Goal: Task Accomplishment & Management: Manage account settings

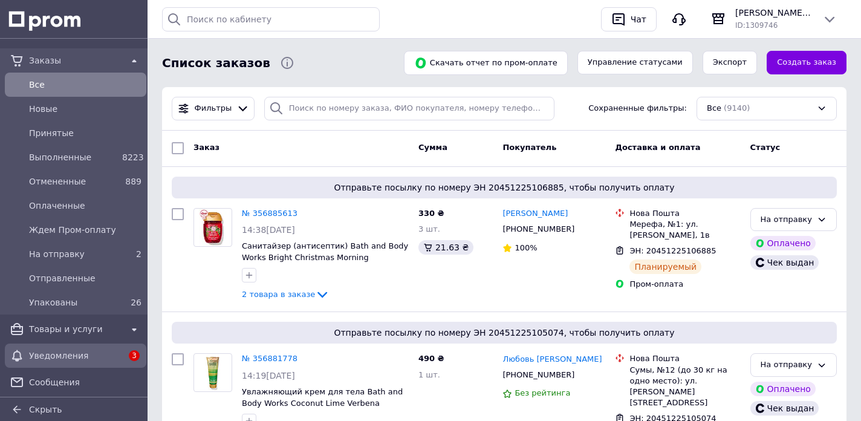
click at [51, 360] on span "Уведомления" at bounding box center [75, 355] width 93 height 12
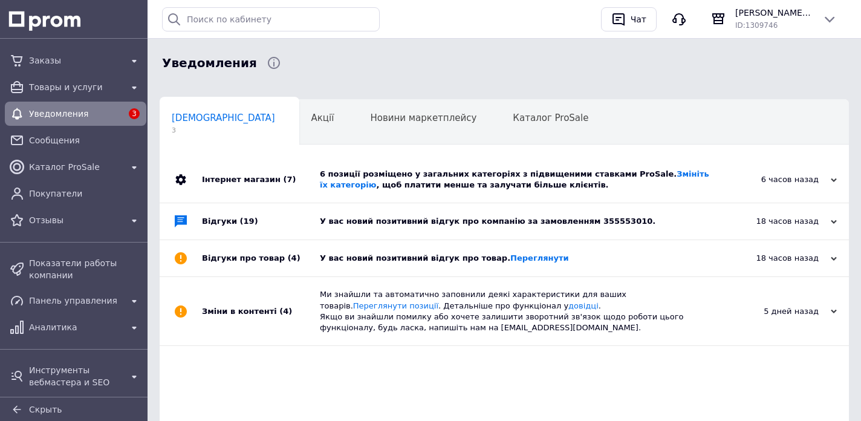
click at [462, 221] on div "У вас новий позитивний відгук про компанію за замовленням 355553010." at bounding box center [518, 221] width 396 height 11
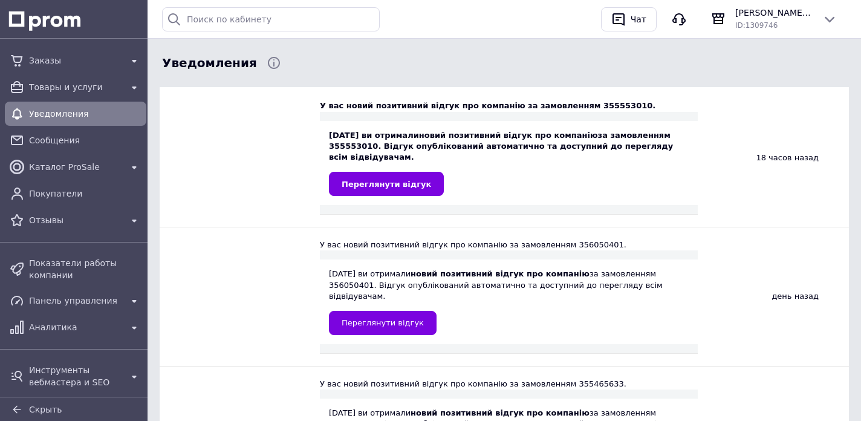
scroll to position [153, 0]
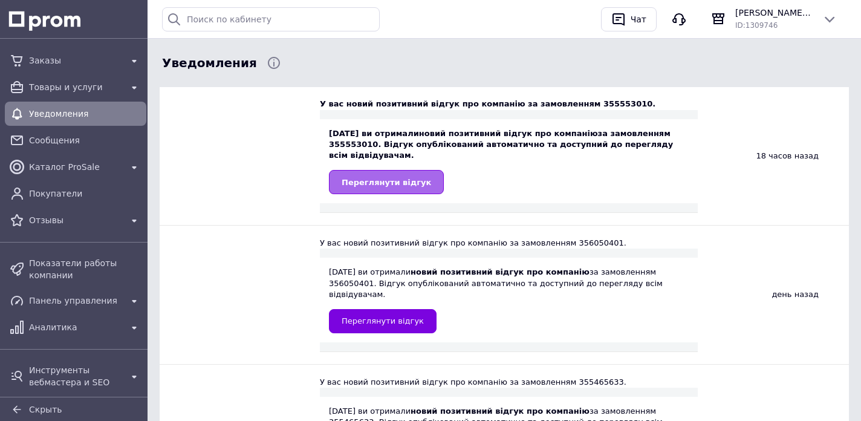
click at [389, 184] on span "Переглянути відгук" at bounding box center [386, 182] width 89 height 9
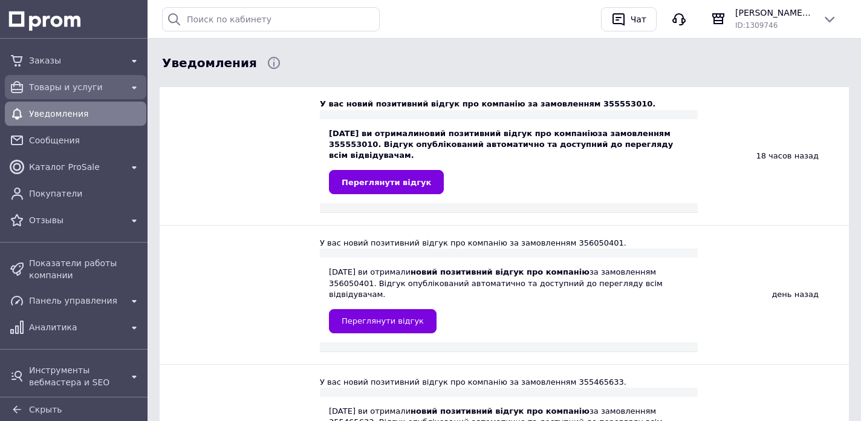
click at [62, 85] on span "Товары и услуги" at bounding box center [75, 87] width 93 height 12
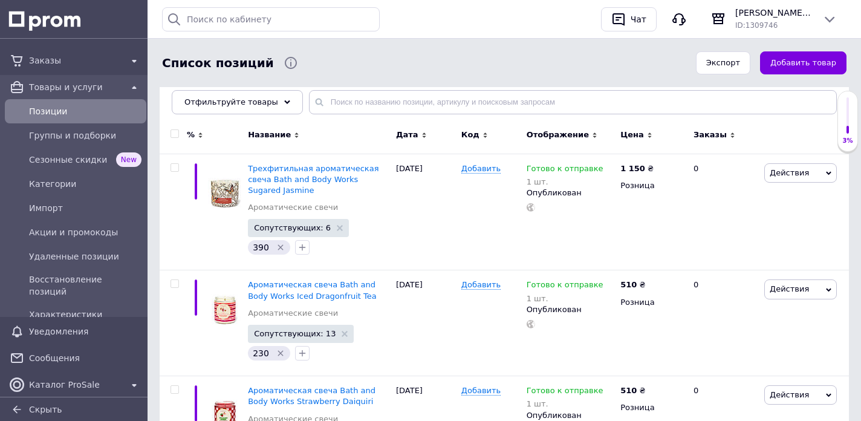
scroll to position [166, 0]
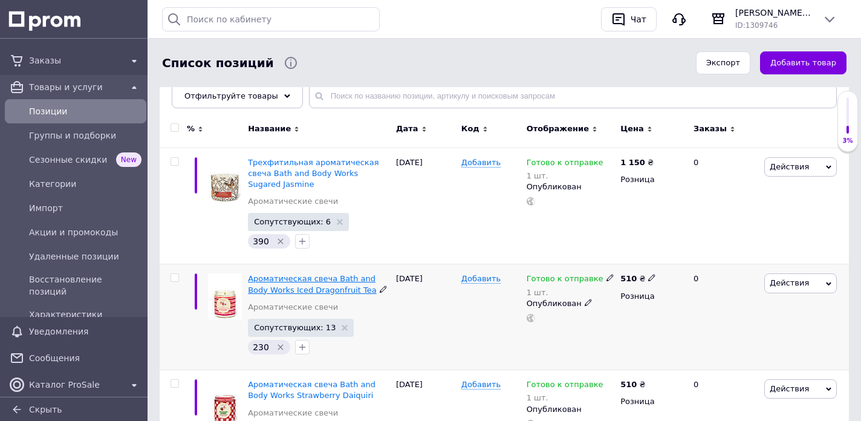
click at [302, 276] on span "Ароматическая свеча Bath and Body Works Iced Dragonfruit Tea" at bounding box center [312, 284] width 129 height 20
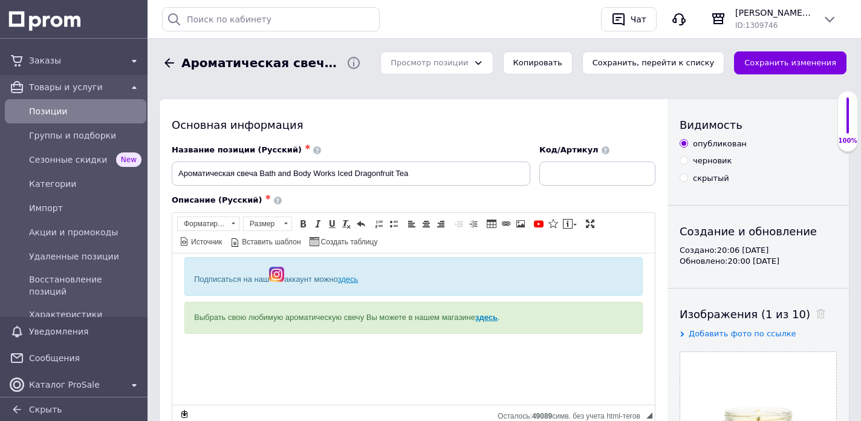
scroll to position [187, 0]
click at [170, 60] on icon at bounding box center [169, 63] width 15 height 15
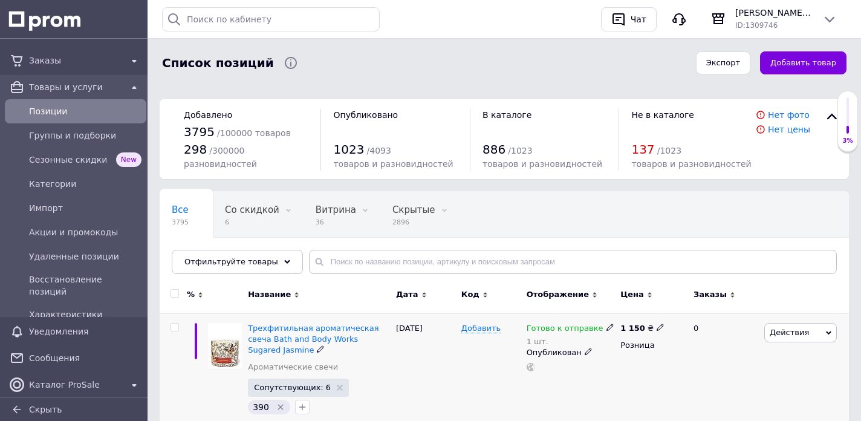
click at [302, 322] on div "Трехфитильная ароматическая свеча Bath and Body Works Sugared Jasmine Ароматиче…" at bounding box center [319, 371] width 148 height 117
click at [297, 330] on span "Трехфитильная ароматическая свеча Bath and Body Works Sugared Jasmine" at bounding box center [313, 338] width 131 height 31
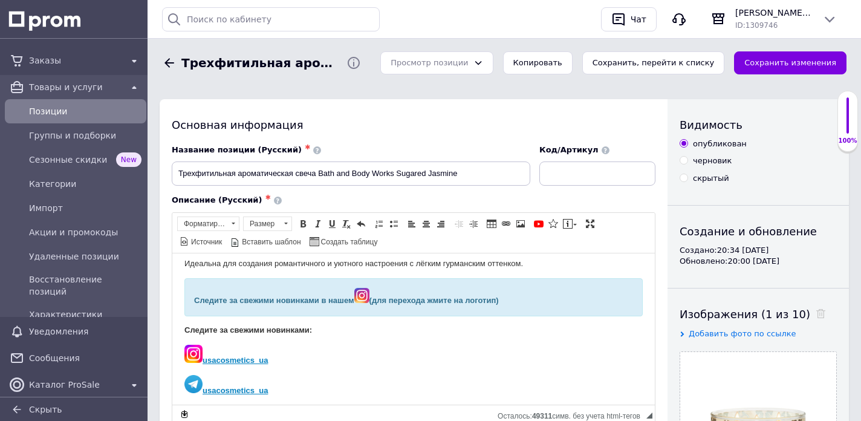
scroll to position [99, 0]
click at [562, 62] on button "Копировать" at bounding box center [538, 63] width 70 height 24
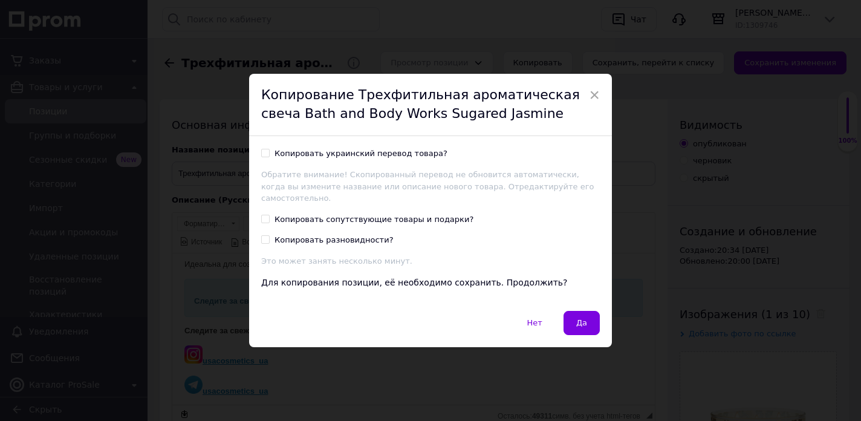
click at [352, 215] on div "Копировать сопутствующие товары и подарки?" at bounding box center [374, 219] width 199 height 11
click at [269, 215] on input "Копировать сопутствующие товары и подарки?" at bounding box center [265, 219] width 8 height 8
checkbox input "true"
click at [342, 159] on div "Копировать украинский перевод товара?" at bounding box center [361, 153] width 173 height 11
click at [269, 157] on input "Копировать украинский перевод товара?" at bounding box center [265, 153] width 8 height 8
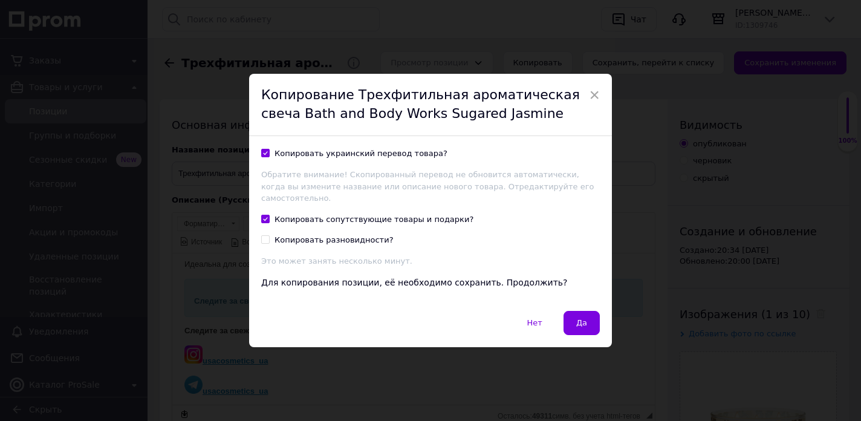
checkbox input "true"
click at [570, 317] on button "Да" at bounding box center [582, 323] width 36 height 24
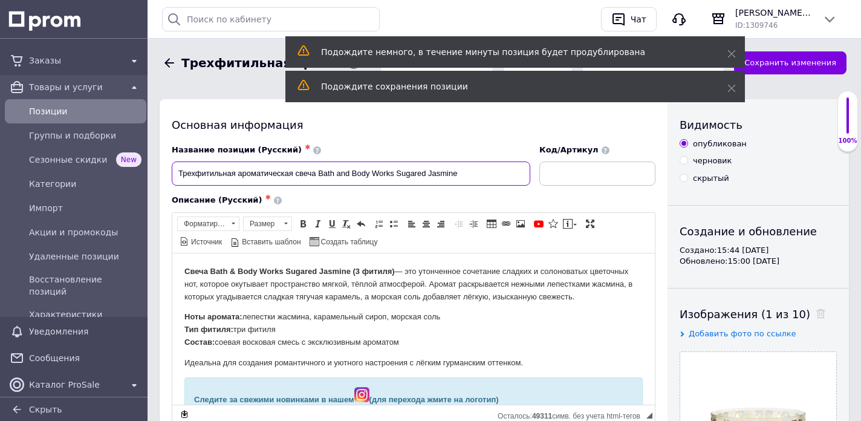
drag, startPoint x: 475, startPoint y: 177, endPoint x: 398, endPoint y: 175, distance: 76.8
click at [398, 175] on input "Трехфитильная ароматическая свеча Bath and Body Works Sugared Jasmine" at bounding box center [351, 173] width 359 height 24
paste input "Blue Raspberry Snow Co"
drag, startPoint x: 504, startPoint y: 176, endPoint x: 397, endPoint y: 174, distance: 106.4
click at [397, 174] on input "Трехфитильная ароматическая свеча Bath and Body Works Blue Raspberry Snow Cone" at bounding box center [351, 173] width 359 height 24
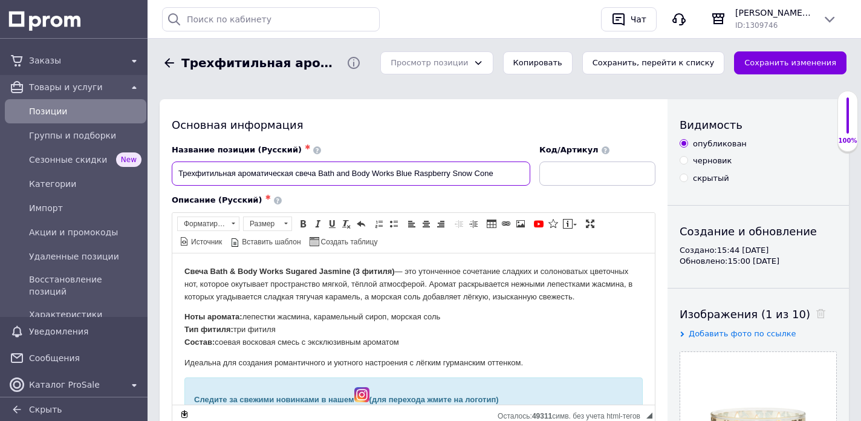
drag, startPoint x: 241, startPoint y: 173, endPoint x: 178, endPoint y: 172, distance: 62.9
click at [178, 172] on input "Трехфитильная ароматическая свеча Bath and Body Works Blue Raspberry Snow Cone" at bounding box center [351, 173] width 359 height 24
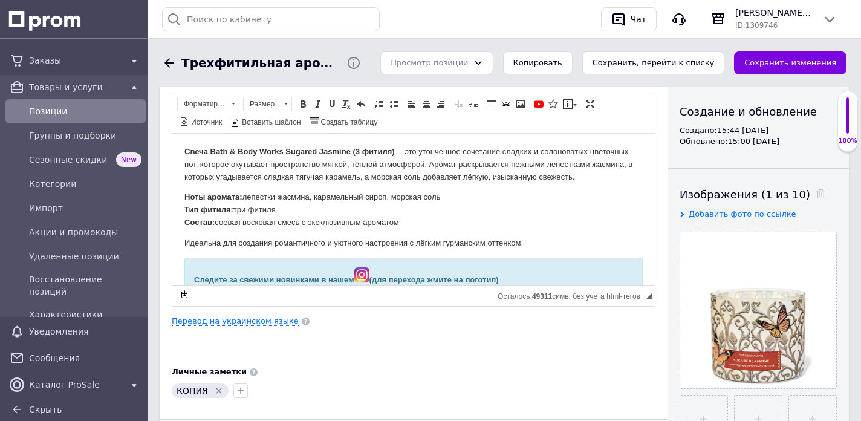
scroll to position [126, 0]
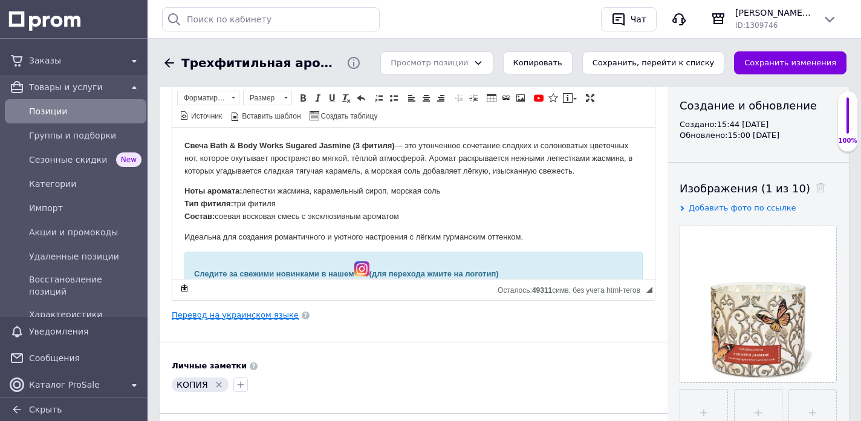
type input "Ароматическая свеча Bath and Body Works Blue Raspberry Snow Cone"
click at [256, 317] on link "Перевод на украинском языке" at bounding box center [235, 315] width 127 height 10
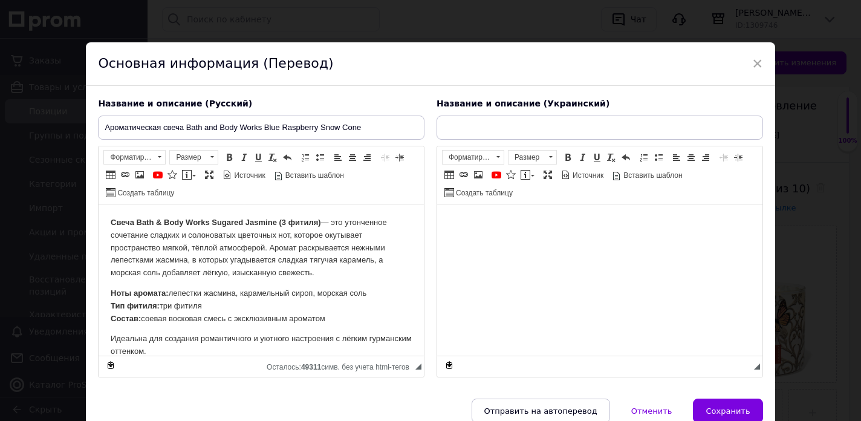
scroll to position [0, 0]
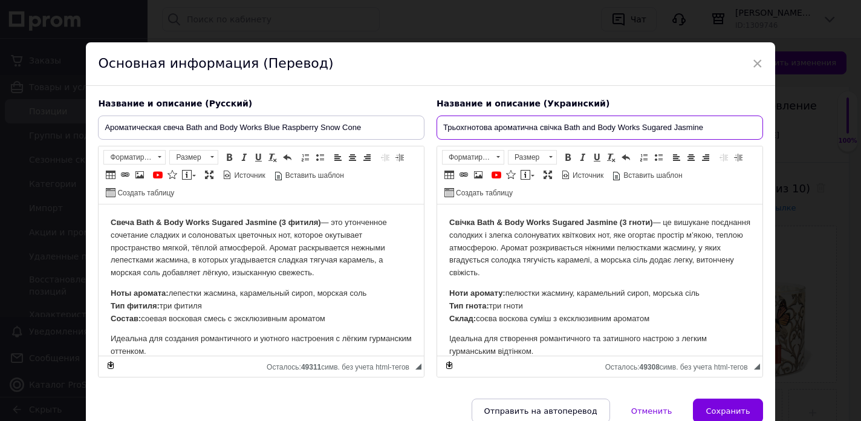
drag, startPoint x: 495, startPoint y: 128, endPoint x: 442, endPoint y: 130, distance: 53.2
click at [442, 130] on input "Трьохгнотова ароматична свічка Bath and Body Works Sugared Jasmine" at bounding box center [600, 127] width 327 height 24
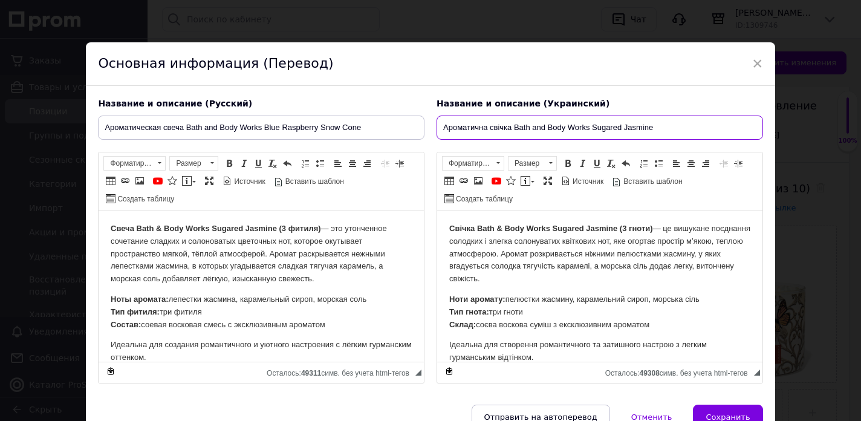
drag, startPoint x: 591, startPoint y: 127, endPoint x: 679, endPoint y: 129, distance: 88.3
click at [679, 129] on input "Ароматична свічка Bath and Body Works Sugared Jasmine" at bounding box center [600, 127] width 327 height 24
paste input "Blue Raspberry Snow Co"
type input "Ароматична свічка Bath and Body Works Blue Raspberry Snow Cone"
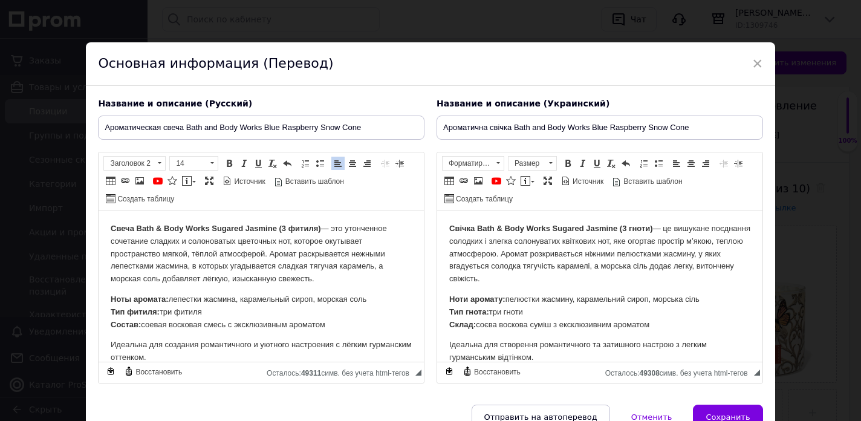
drag, startPoint x: 335, startPoint y: 273, endPoint x: 108, endPoint y: 225, distance: 232.3
click at [108, 225] on html "Свеча Bath & Body Works Sugared Jasmine (3 фитиля) — это утонченное сочетание с…" at bounding box center [261, 362] width 325 height 305
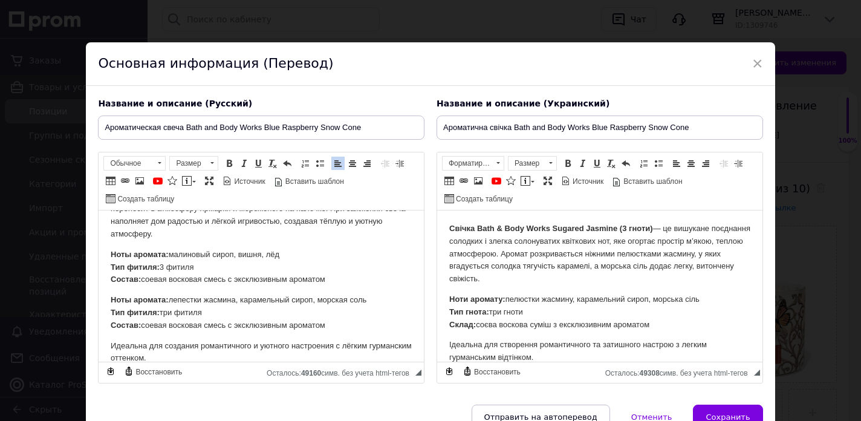
scroll to position [58, 0]
drag, startPoint x: 356, startPoint y: 307, endPoint x: 104, endPoint y: 278, distance: 253.1
click at [104, 278] on html "Свеча Bath & Body Works Blue Raspberry Snow Cone — это настоящий глоток летнего…" at bounding box center [261, 333] width 325 height 363
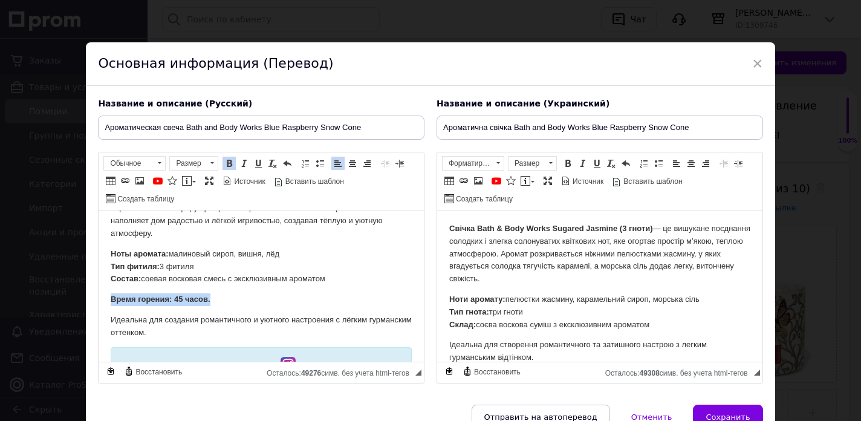
drag, startPoint x: 238, startPoint y: 283, endPoint x: 81, endPoint y: 282, distance: 157.2
click at [99, 282] on html "Свеча Bath & Body Works Blue Raspberry Snow Cone — это настоящий глоток летнего…" at bounding box center [261, 321] width 325 height 339
click at [229, 314] on p "Идеальна для создания романтичного и уютного настроения с лёгким гурманским отт…" at bounding box center [261, 326] width 301 height 25
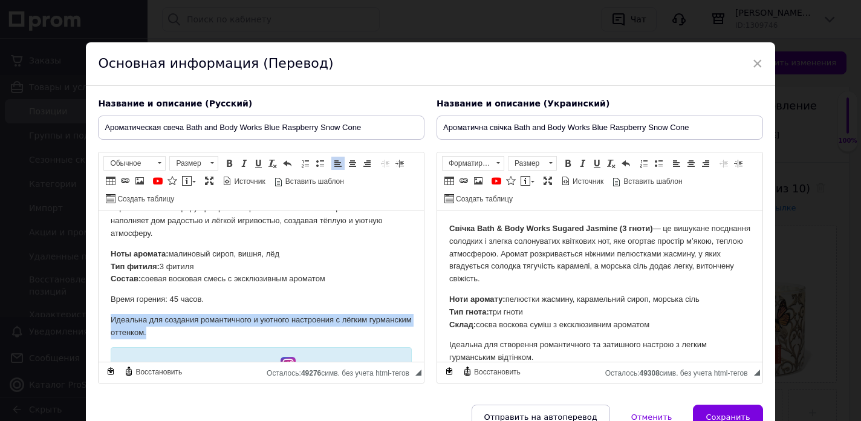
drag, startPoint x: 229, startPoint y: 313, endPoint x: 100, endPoint y: 302, distance: 129.2
click at [100, 302] on html "Свеча Bath & Body Works Blue Raspberry Snow Cone — это настоящий глоток летнего…" at bounding box center [261, 321] width 325 height 339
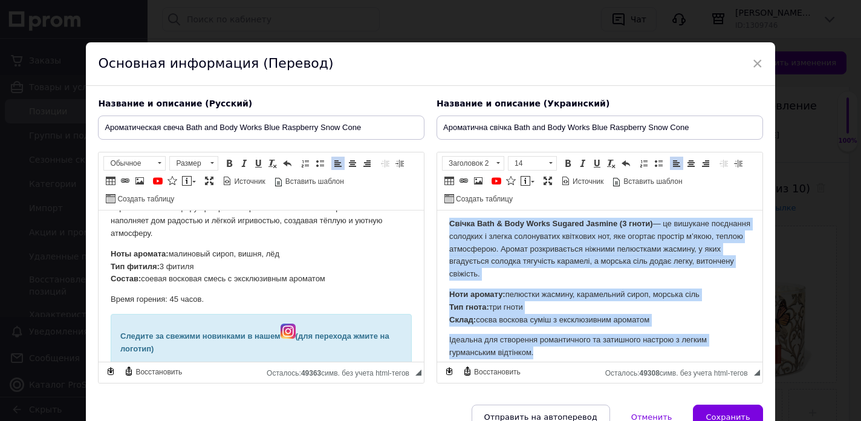
scroll to position [0, 0]
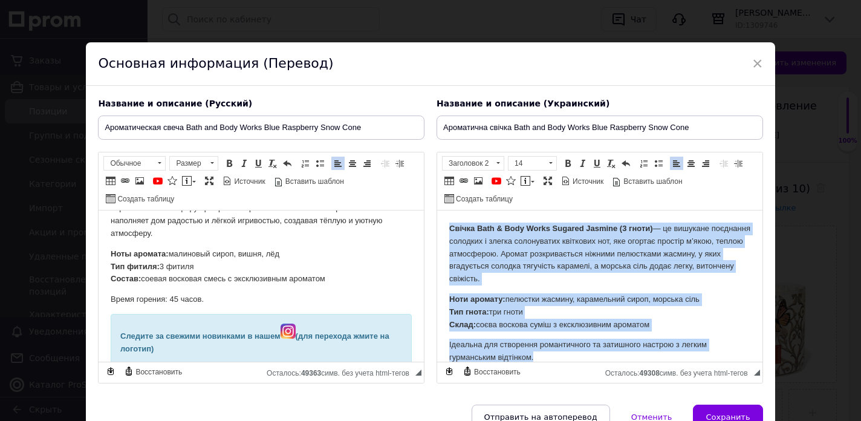
drag, startPoint x: 550, startPoint y: 311, endPoint x: 450, endPoint y: 186, distance: 159.2
click at [450, 210] on html "Свічка Bath & Body Works Sugared Jasmine (3 гноти) — це вишукане поєднання соло…" at bounding box center [599, 385] width 325 height 350
paste body "Визуальный текстовый редактор, 9D36F6E0-334C-4F60-AC74-EE3878366B2B"
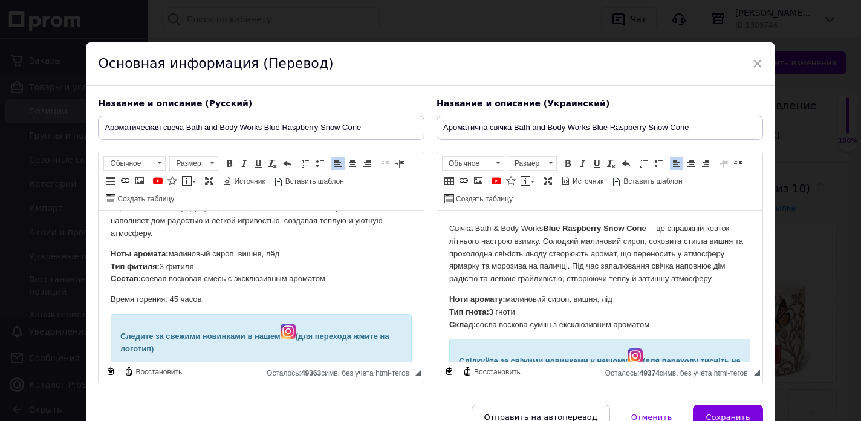
click at [525, 241] on p "Свічка Bath & Body Works Blue Raspberry Snow Cone — це справжній ковток літньог…" at bounding box center [599, 254] width 301 height 63
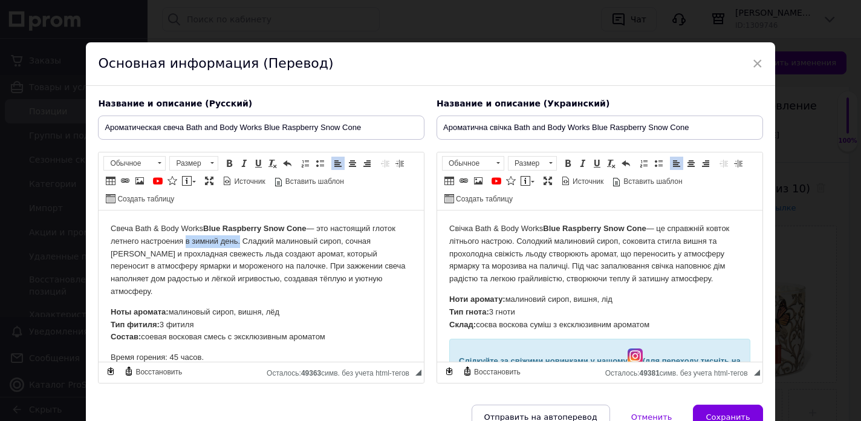
drag, startPoint x: 239, startPoint y: 242, endPoint x: 186, endPoint y: 242, distance: 53.8
click at [186, 242] on p "Свеча Bath & Body Works Blue Raspberry Snow Cone — это настоящий глоток летнего…" at bounding box center [261, 261] width 301 height 76
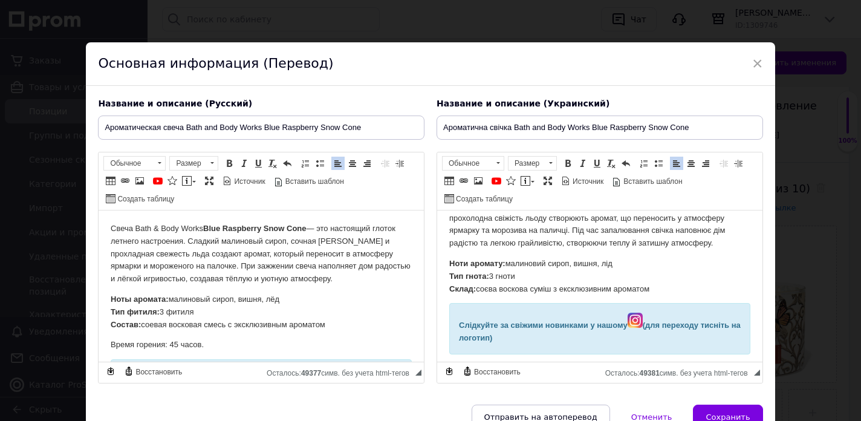
scroll to position [36, 0]
click at [660, 284] on p "Ноти аромату: малиновий сироп, вишня, лід Тип гнота: 3 гноти Склад: соєва воско…" at bounding box center [599, 275] width 301 height 37
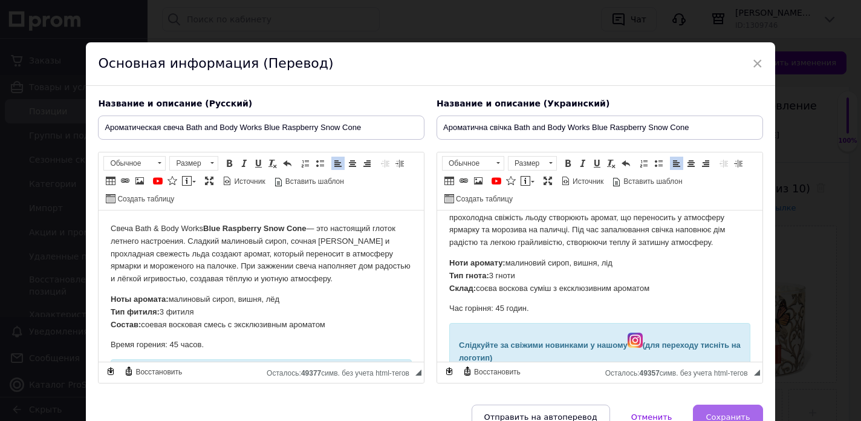
click at [718, 417] on span "Сохранить" at bounding box center [728, 416] width 44 height 9
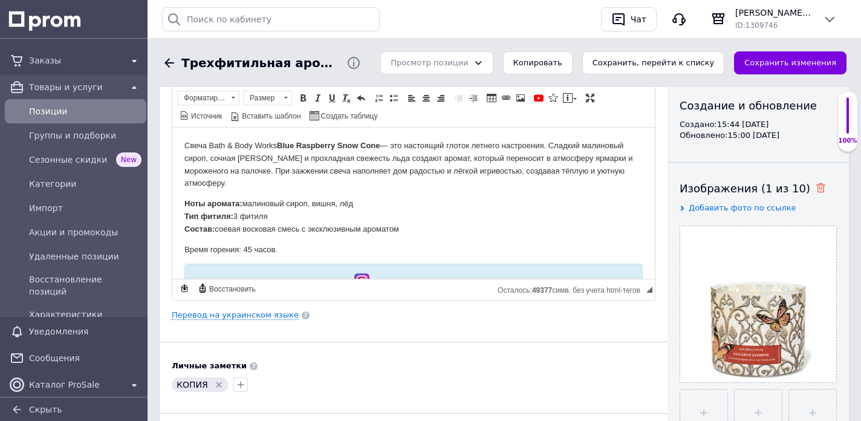
click at [816, 187] on icon at bounding box center [820, 187] width 9 height 9
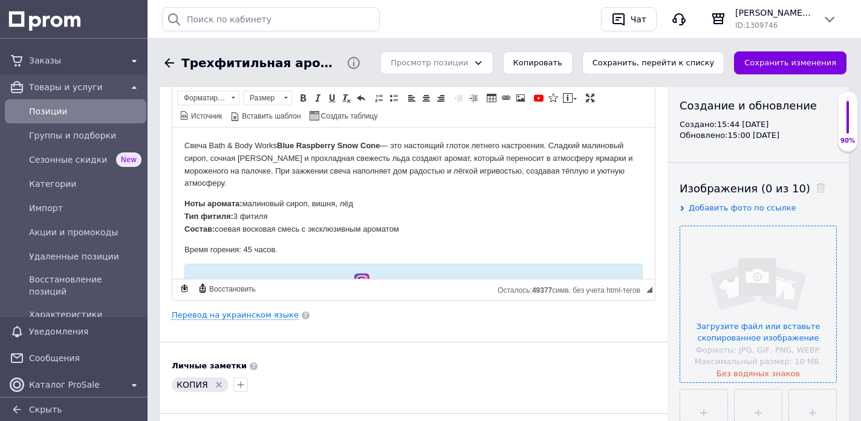
click at [756, 259] on input "file" at bounding box center [758, 304] width 156 height 156
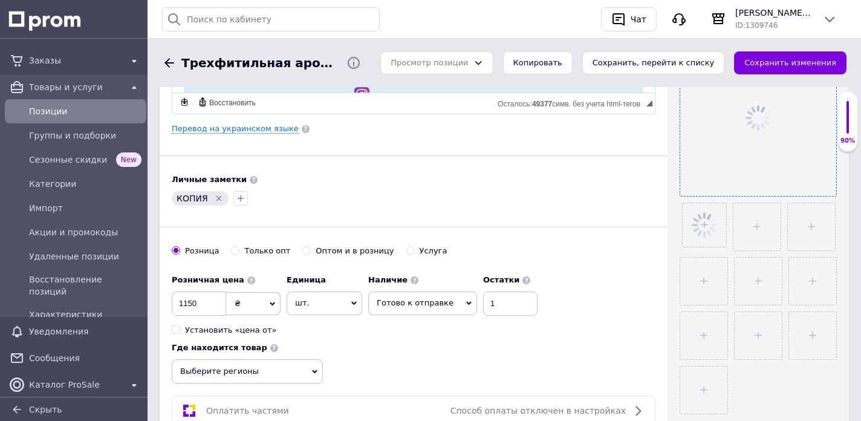
scroll to position [317, 0]
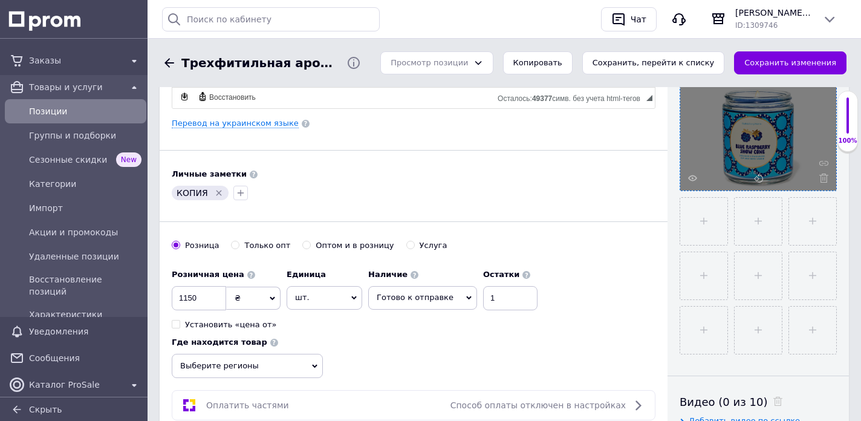
click at [216, 191] on icon "Удалить метку" at bounding box center [219, 193] width 10 height 10
click at [180, 195] on icon "button" at bounding box center [179, 193] width 10 height 10
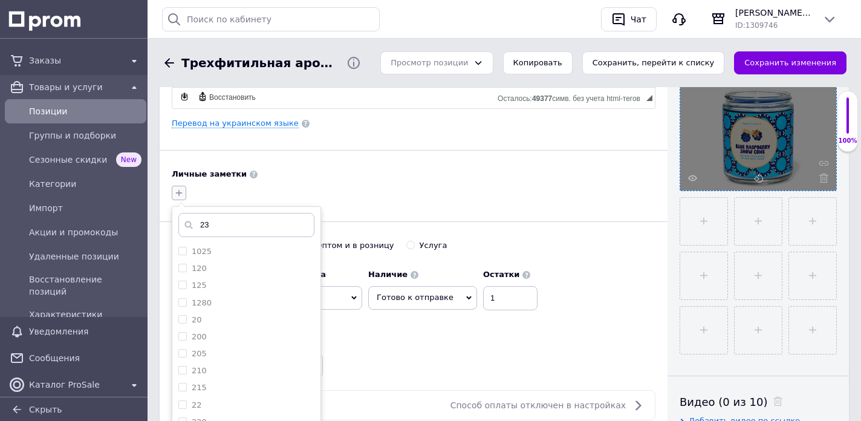
type input "230"
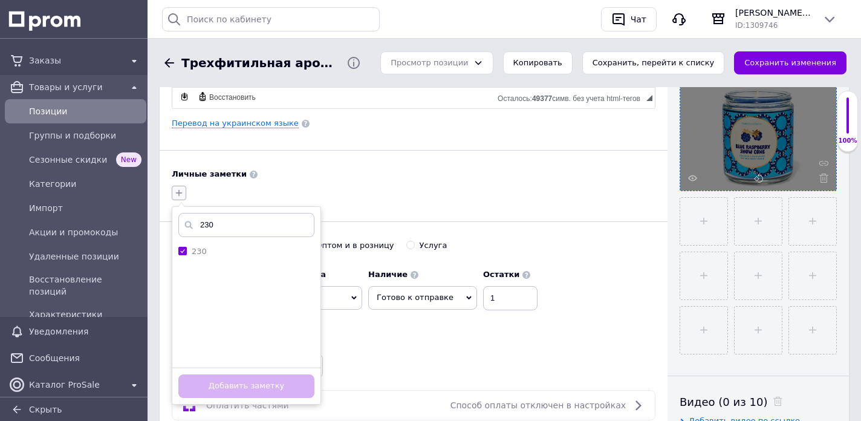
checkbox input "true"
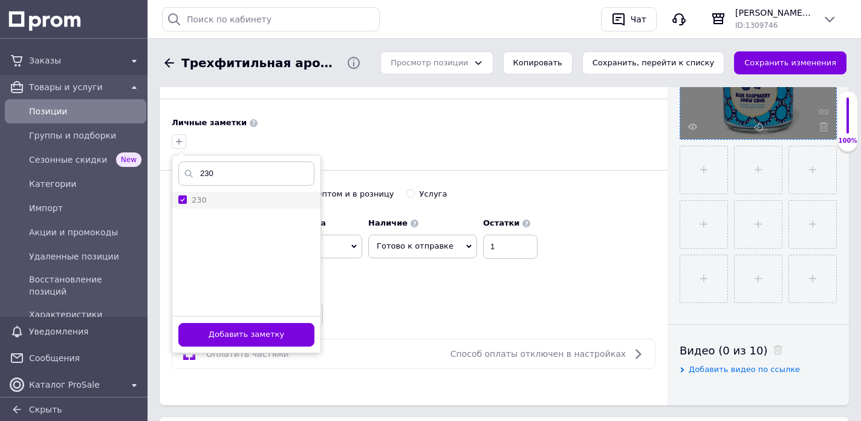
scroll to position [399, 0]
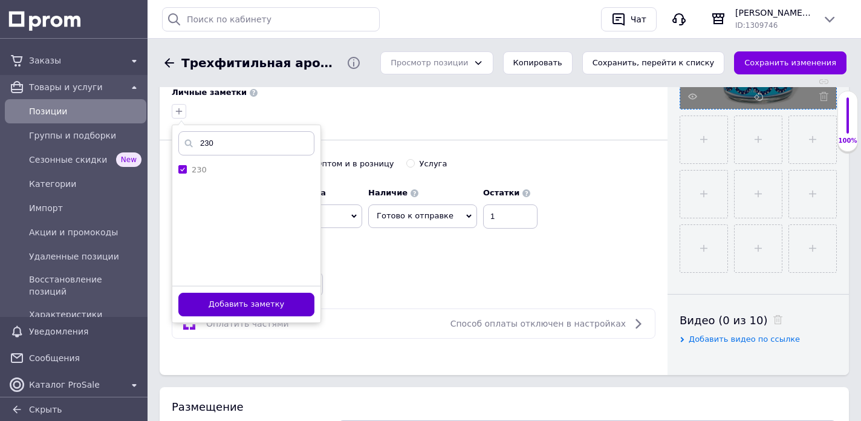
type input "230"
click at [244, 304] on button "Добавить заметку" at bounding box center [246, 305] width 136 height 24
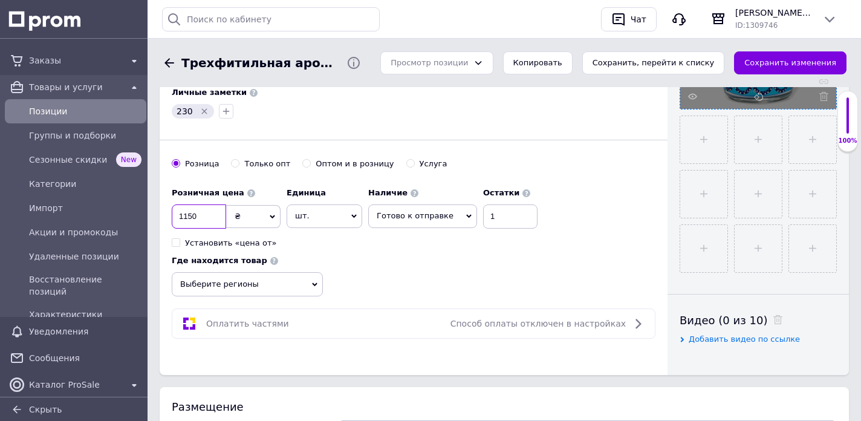
click at [213, 213] on input "1150" at bounding box center [199, 216] width 54 height 24
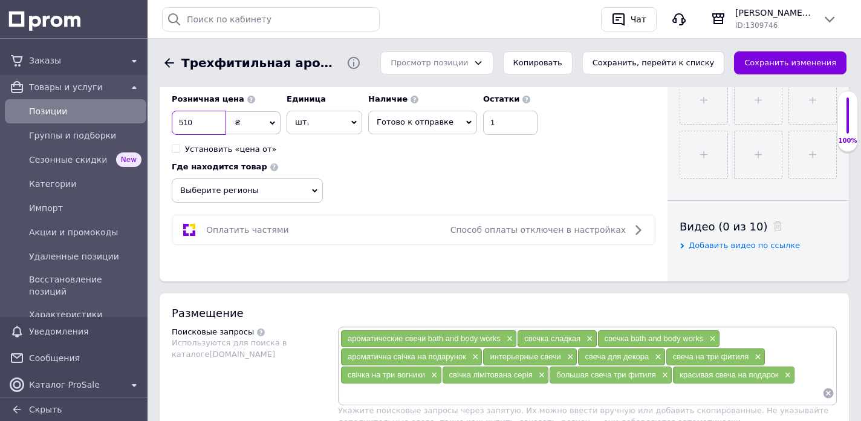
scroll to position [498, 0]
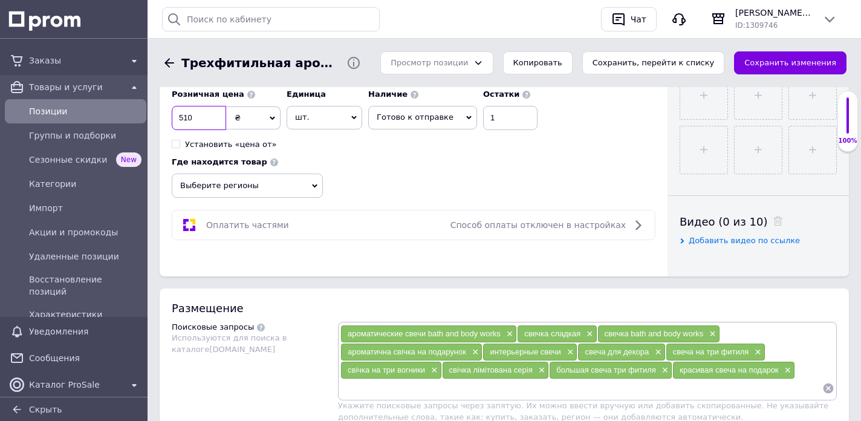
type input "510"
click at [242, 195] on span "Выберите регионы" at bounding box center [247, 186] width 151 height 24
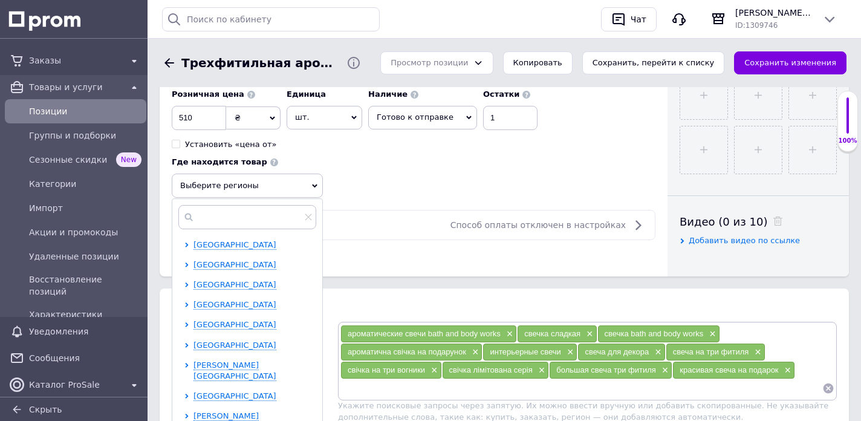
scroll to position [97, 0]
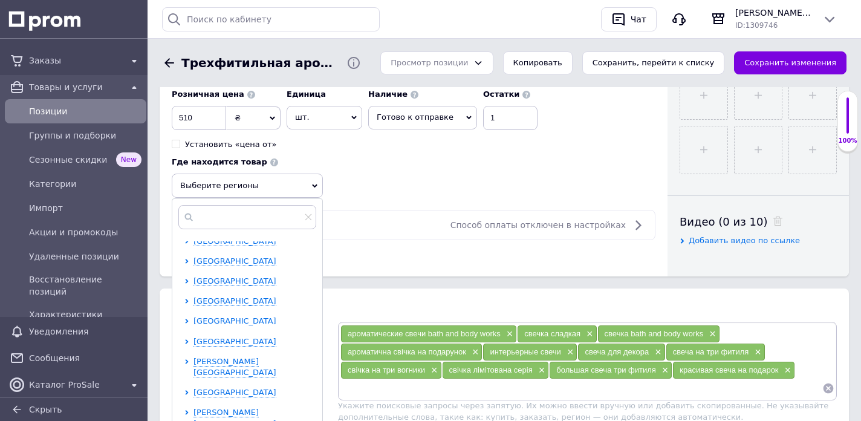
click at [184, 319] on icon at bounding box center [186, 321] width 5 height 5
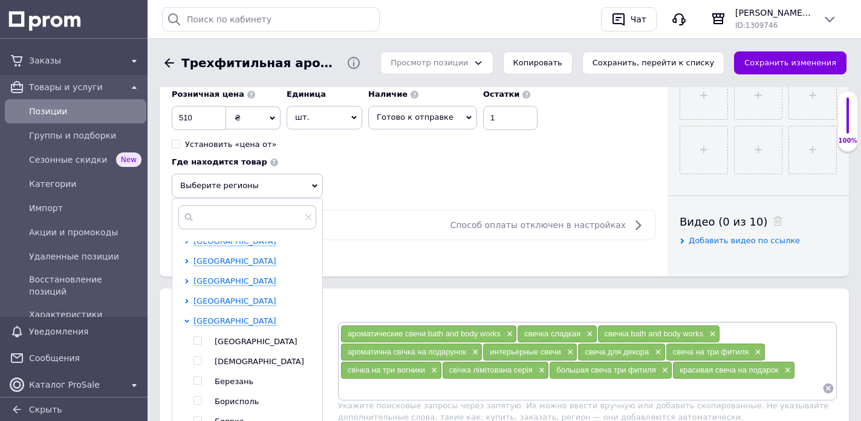
click at [197, 337] on input "checkbox" at bounding box center [197, 341] width 8 height 8
checkbox input "true"
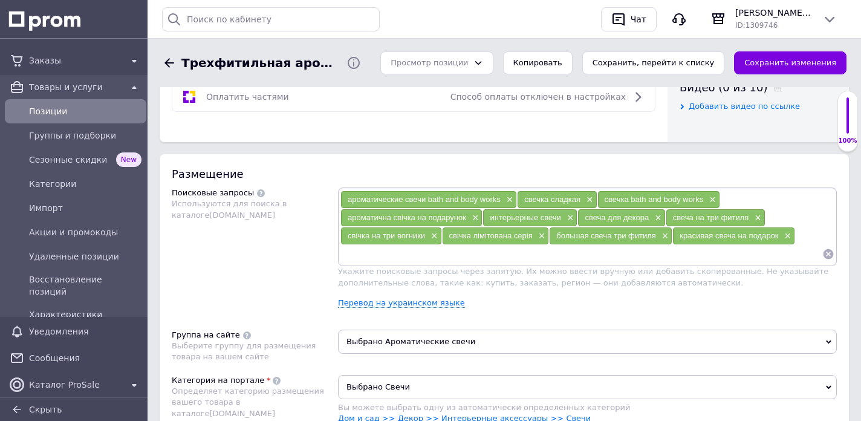
scroll to position [646, 0]
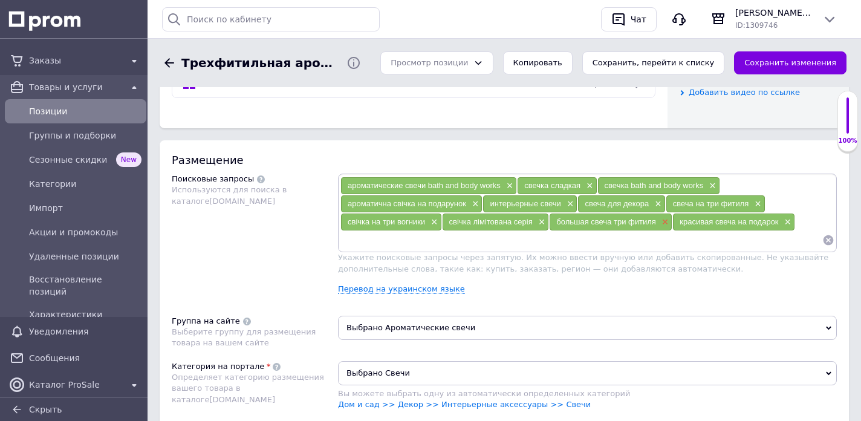
click at [665, 222] on span "×" at bounding box center [664, 222] width 10 height 10
click at [756, 201] on span "×" at bounding box center [757, 204] width 10 height 10
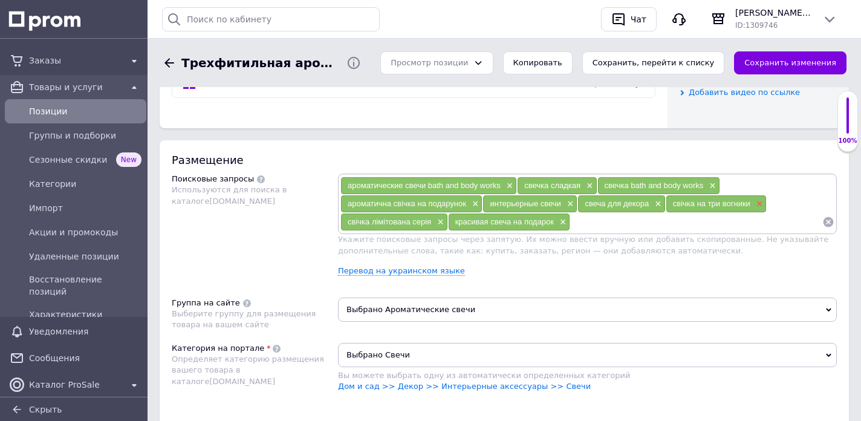
click at [757, 203] on span "×" at bounding box center [758, 204] width 10 height 10
click at [580, 224] on input at bounding box center [642, 222] width 359 height 18
type input "свічка на 1 гніт"
type input "свічка на 1 гнот"
type input "свічка на 1 вогник"
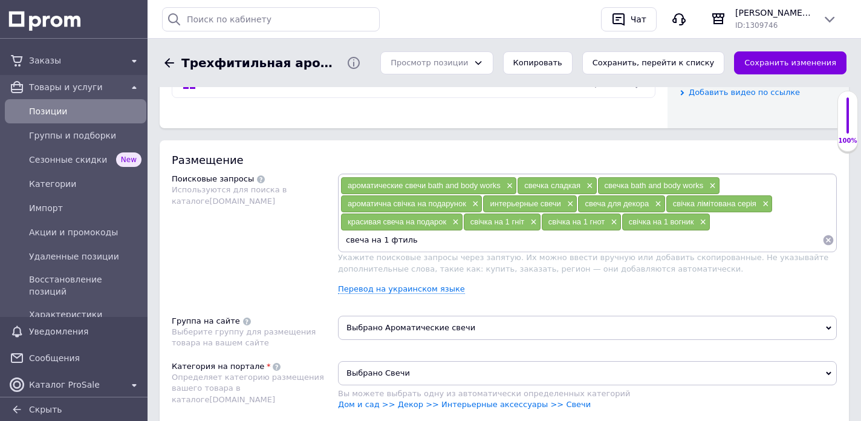
type input "свеча на 1 фитиль"
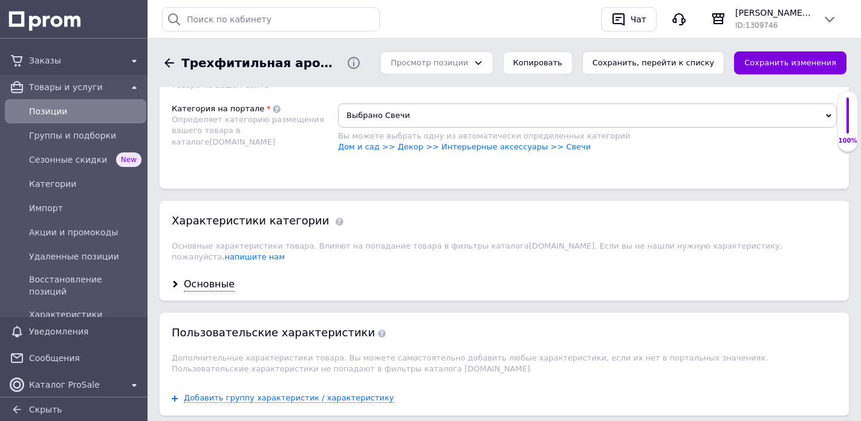
scroll to position [910, 0]
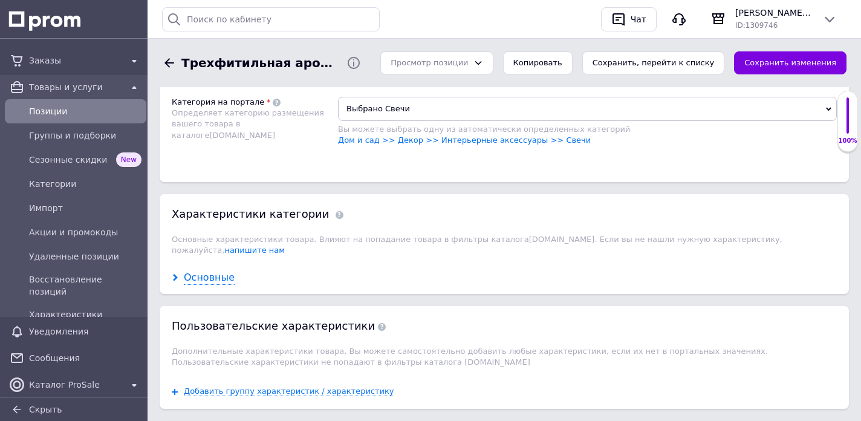
click at [203, 271] on div "Основные" at bounding box center [209, 278] width 51 height 14
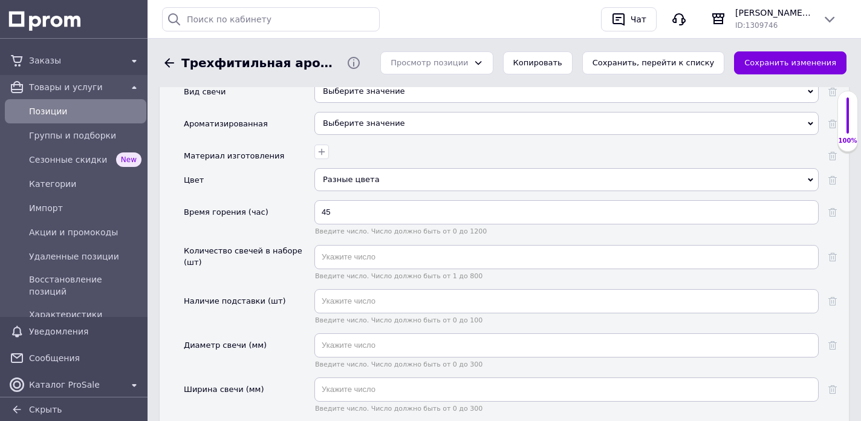
scroll to position [1183, 0]
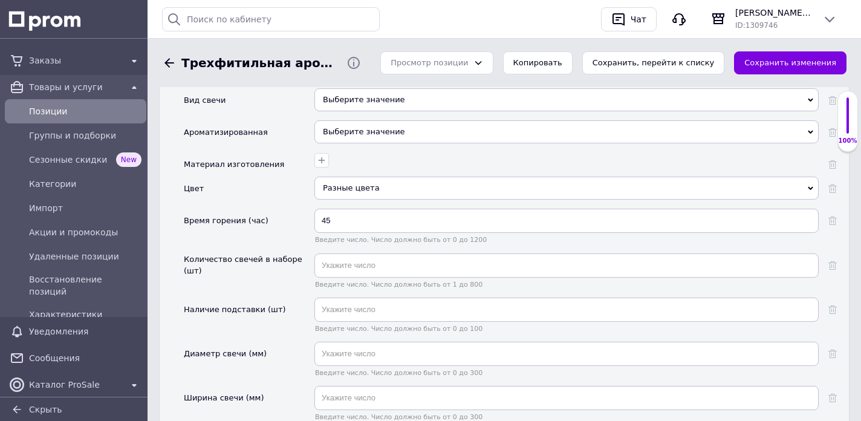
click at [386, 177] on div "Разные цвета" at bounding box center [566, 188] width 504 height 23
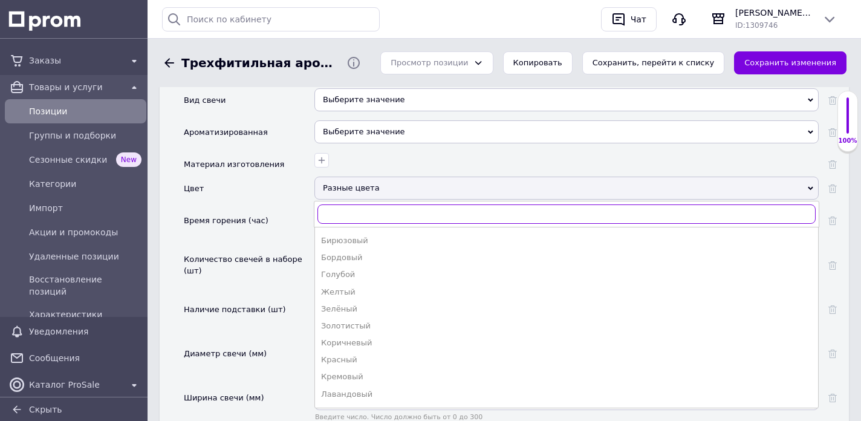
scroll to position [70, 0]
click at [354, 249] on div "Голубой" at bounding box center [566, 254] width 491 height 11
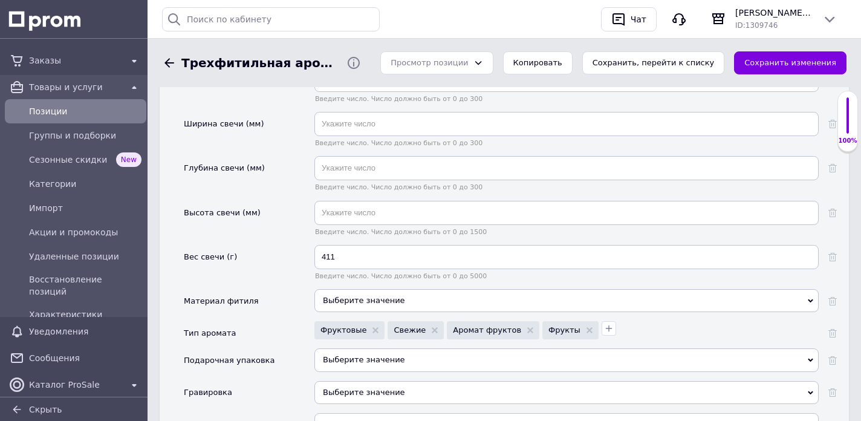
scroll to position [1458, 0]
click at [340, 244] on input "411" at bounding box center [566, 256] width 504 height 24
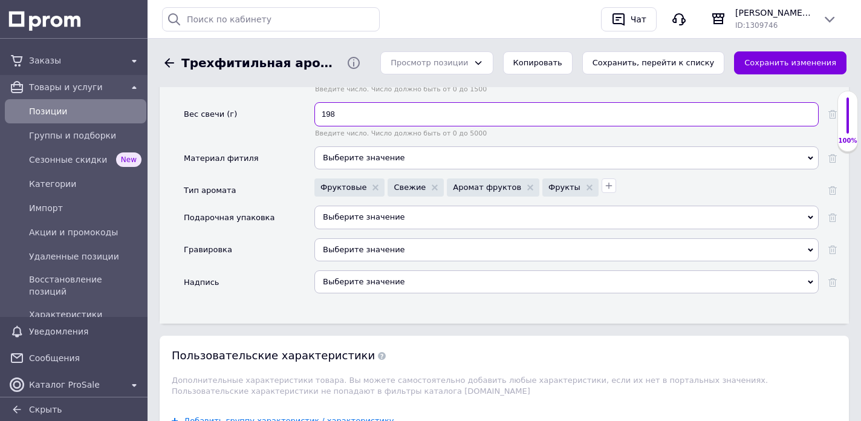
scroll to position [1602, 0]
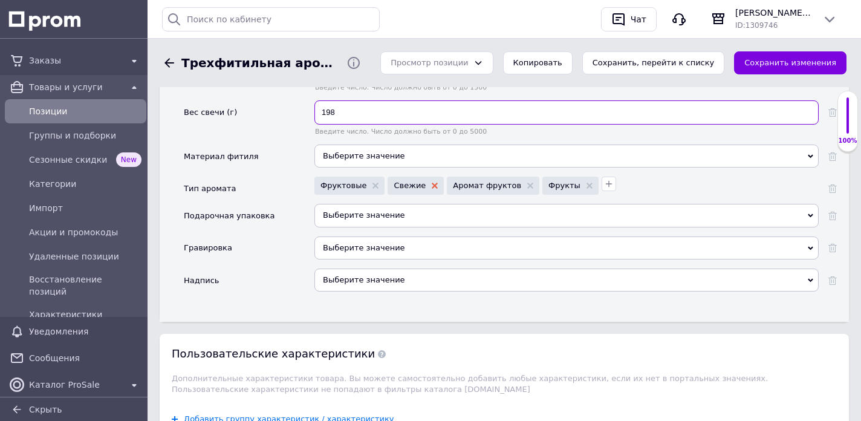
type input "198"
click at [432, 183] on use at bounding box center [435, 186] width 6 height 6
click at [547, 181] on icon "button" at bounding box center [550, 184] width 7 height 7
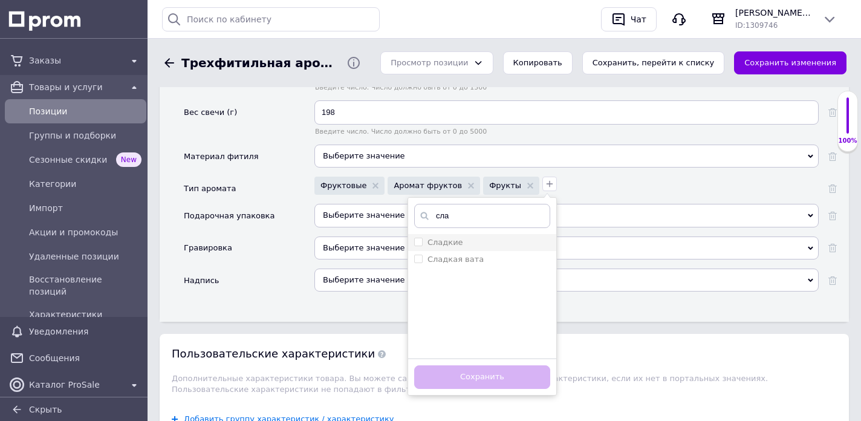
type input "сла"
click at [430, 238] on label "Сладкие" at bounding box center [446, 242] width 36 height 9
checkbox input "true"
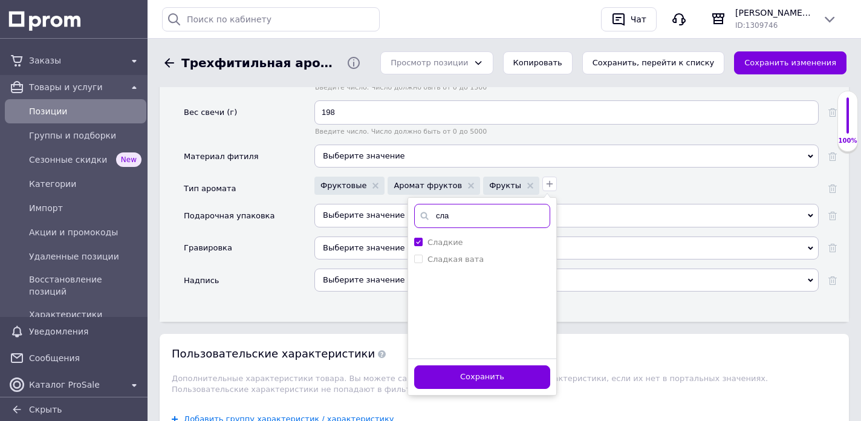
click at [449, 204] on input "сла" at bounding box center [482, 216] width 136 height 24
type input "малин"
click at [428, 238] on label "Малина" at bounding box center [443, 242] width 31 height 9
checkbox input "true"
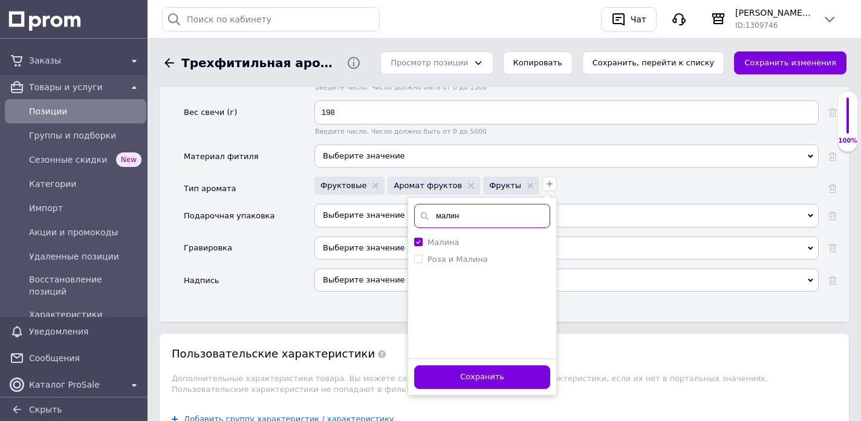
click at [463, 204] on input "малин" at bounding box center [482, 216] width 136 height 24
type input "виш"
click at [434, 238] on label "Вишня" at bounding box center [442, 242] width 28 height 9
checkbox input "true"
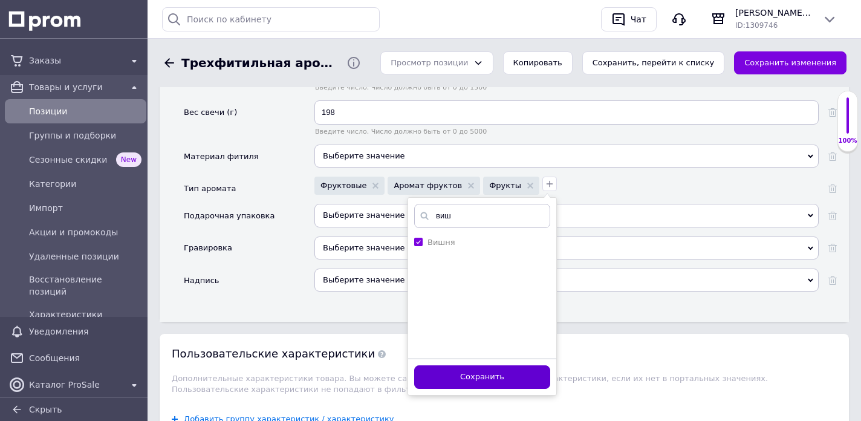
click at [469, 365] on button "Сохранить" at bounding box center [482, 377] width 136 height 24
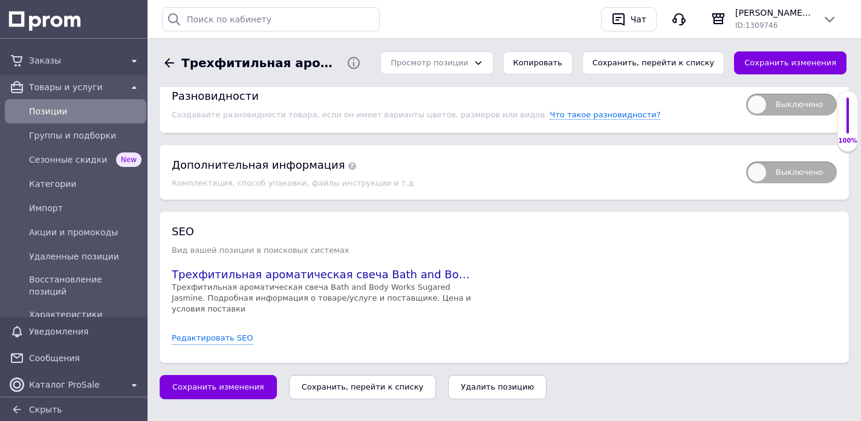
scroll to position [2218, 0]
click at [230, 383] on span "Сохранить изменения" at bounding box center [218, 387] width 92 height 9
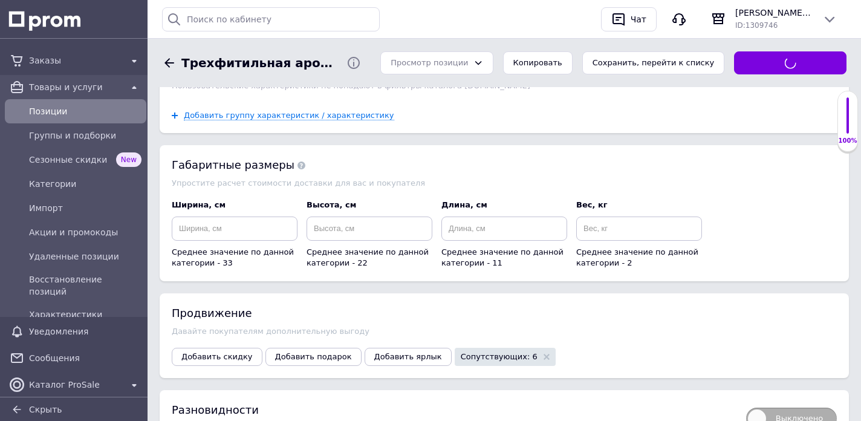
scroll to position [1905, 0]
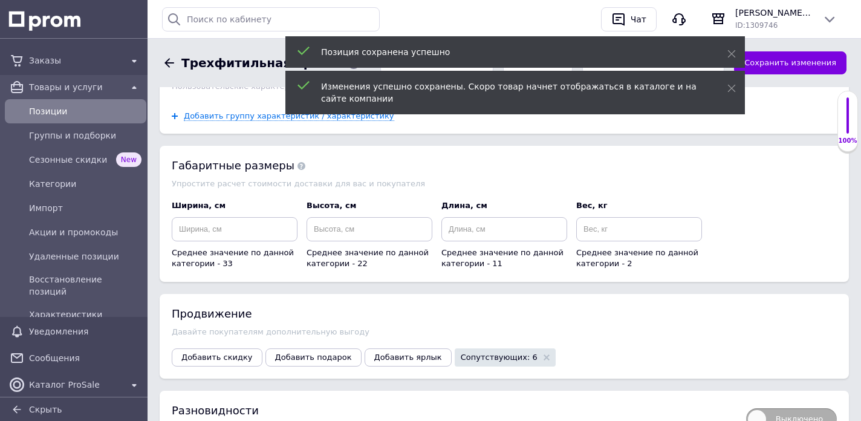
click at [50, 109] on span "Позиции" at bounding box center [85, 111] width 112 height 12
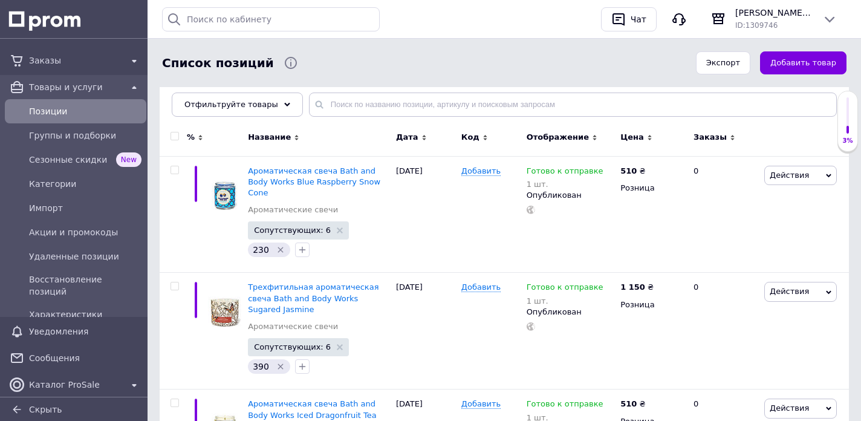
scroll to position [181, 0]
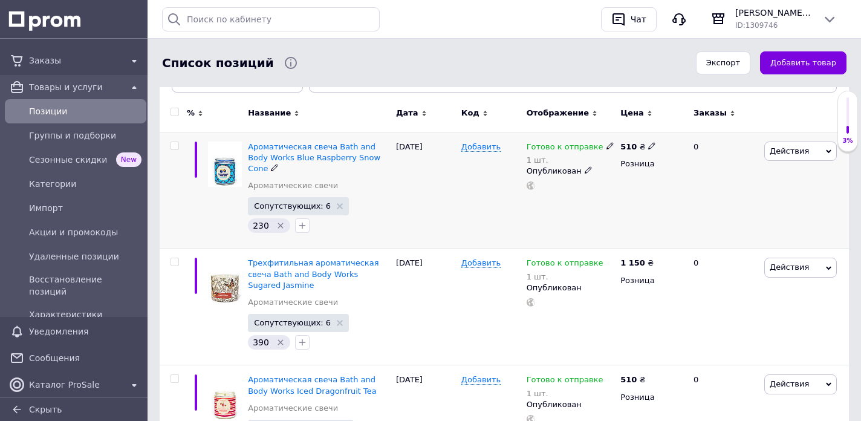
click at [788, 147] on span "Действия" at bounding box center [789, 150] width 39 height 9
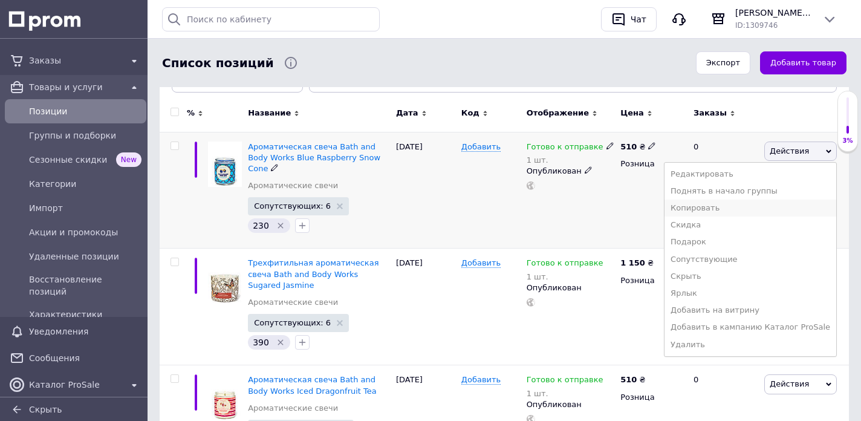
click at [741, 206] on li "Копировать" at bounding box center [751, 208] width 172 height 17
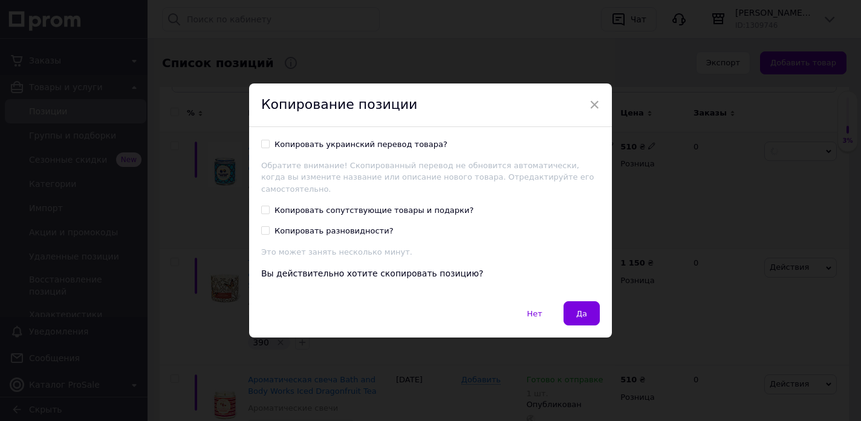
click at [343, 150] on div "Копировать украинский перевод товара?" at bounding box center [361, 144] width 173 height 11
click at [269, 148] on input "Копировать украинский перевод товара?" at bounding box center [265, 144] width 8 height 8
checkbox input "true"
click at [329, 205] on div "Копировать сопутствующие товары и подарки?" at bounding box center [374, 210] width 199 height 11
click at [269, 206] on input "Копировать сопутствующие товары и подарки?" at bounding box center [265, 210] width 8 height 8
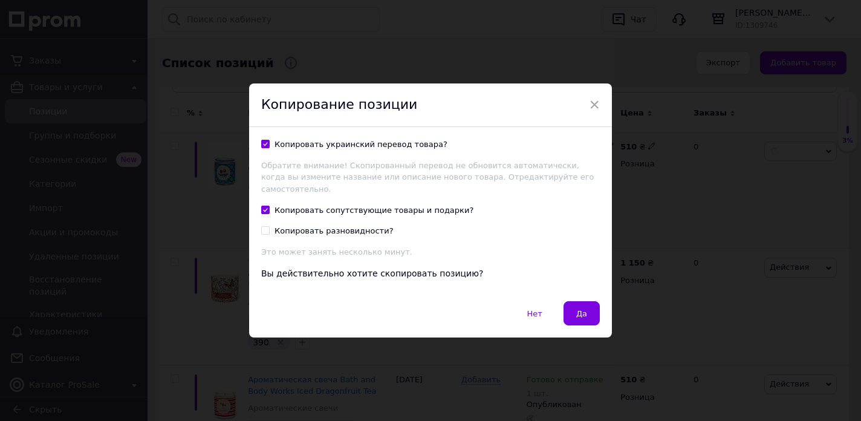
checkbox input "true"
click at [583, 309] on span "Да" at bounding box center [581, 313] width 11 height 9
